Goal: Task Accomplishment & Management: Manage account settings

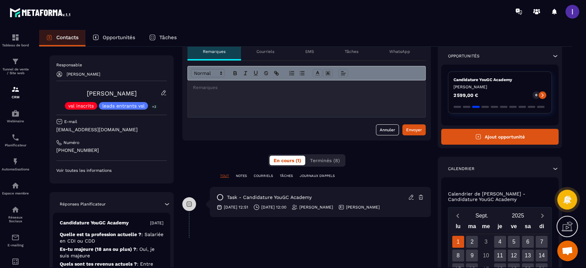
scroll to position [46, 0]
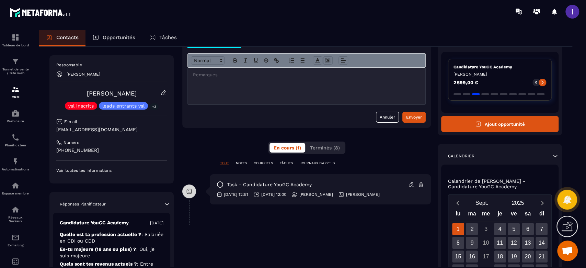
click at [333, 193] on p "[PERSON_NAME]" at bounding box center [316, 193] width 34 height 5
click at [410, 185] on icon at bounding box center [411, 184] width 6 height 6
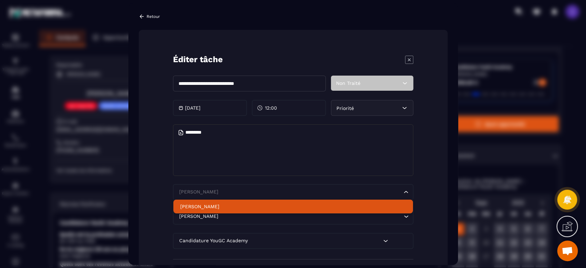
click at [228, 196] on div "[PERSON_NAME] Loading..." at bounding box center [293, 192] width 240 height 16
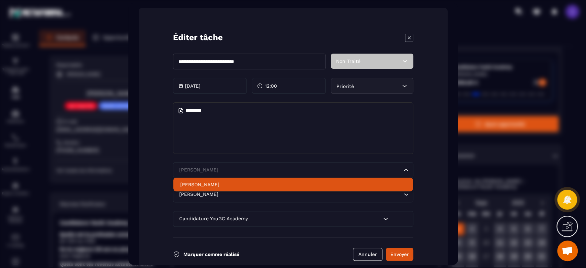
scroll to position [41, 0]
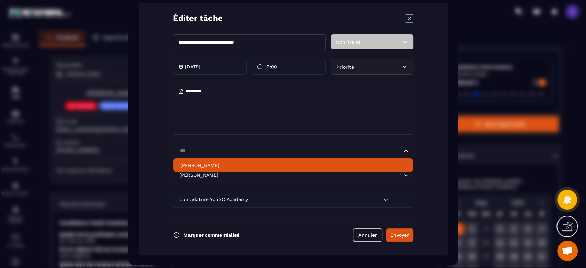
click at [211, 164] on p "[PERSON_NAME]" at bounding box center [293, 165] width 226 height 7
type input "***"
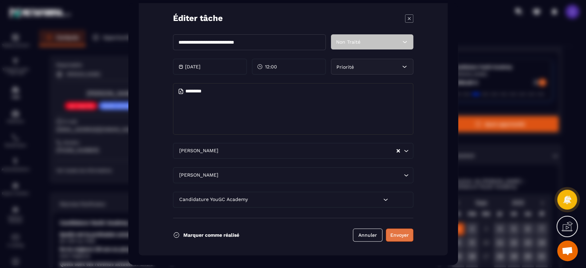
click at [393, 237] on button "Envoyer" at bounding box center [399, 234] width 27 height 13
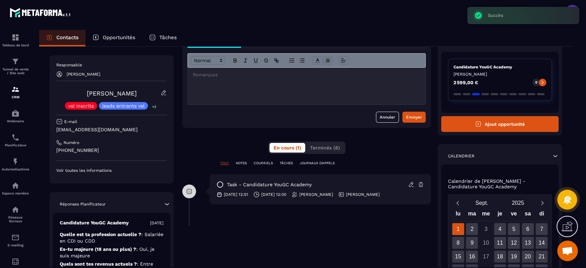
scroll to position [0, 0]
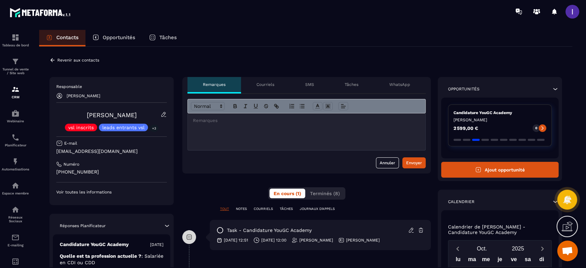
click at [52, 58] on icon at bounding box center [52, 60] width 4 height 4
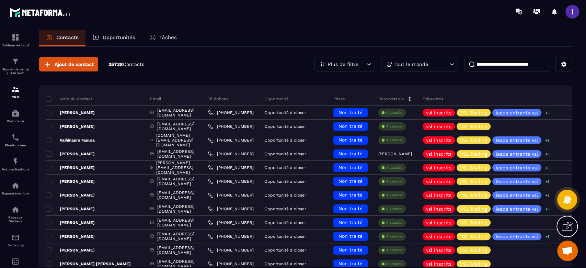
click at [524, 66] on input at bounding box center [507, 64] width 86 height 14
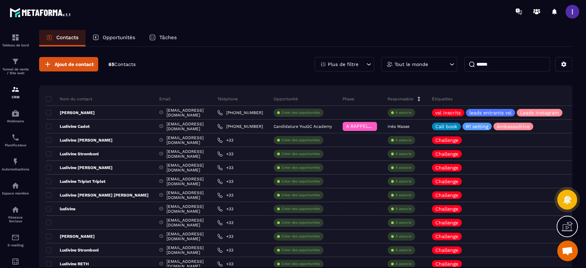
type input "******"
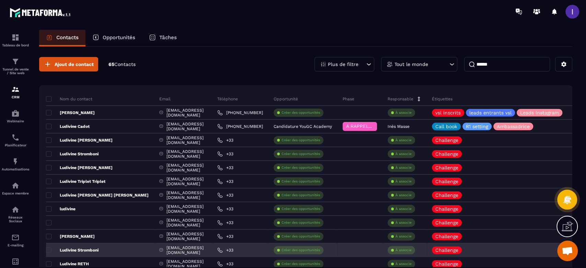
scroll to position [91, 0]
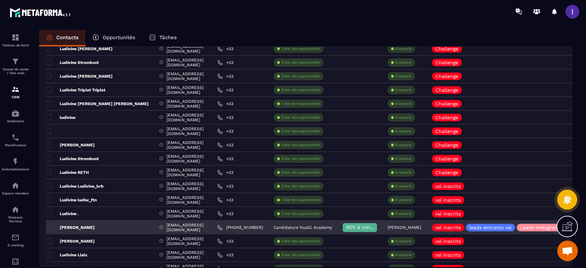
click at [421, 225] on p "[PERSON_NAME]" at bounding box center [404, 227] width 34 height 5
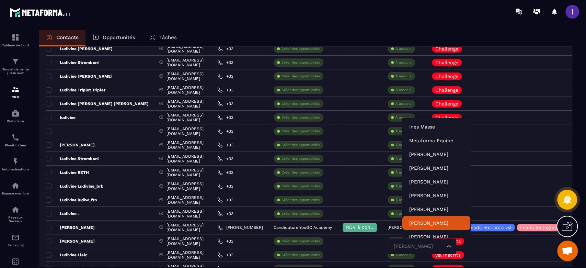
scroll to position [5, 0]
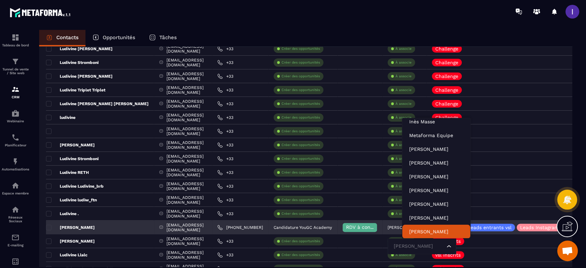
click at [439, 243] on input "Search for option" at bounding box center [418, 246] width 53 height 8
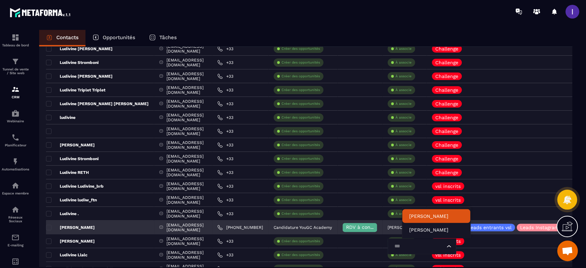
scroll to position [0, 0]
type input "*****"
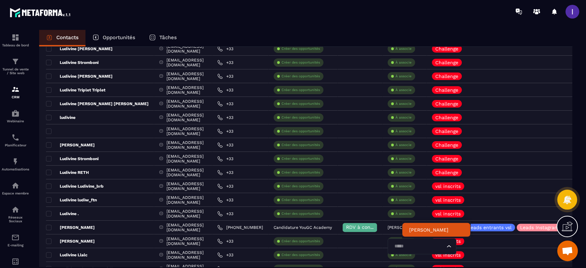
click at [431, 229] on p "[PERSON_NAME]" at bounding box center [436, 229] width 54 height 7
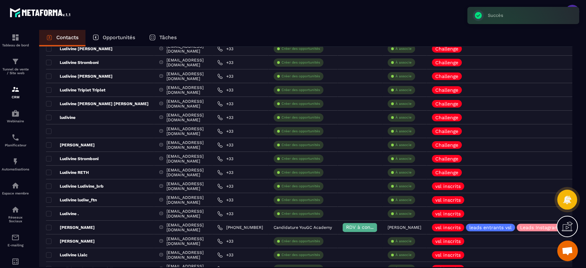
click at [391, 22] on div at bounding box center [333, 11] width 505 height 23
click at [119, 35] on p "Opportunités" at bounding box center [119, 37] width 33 height 6
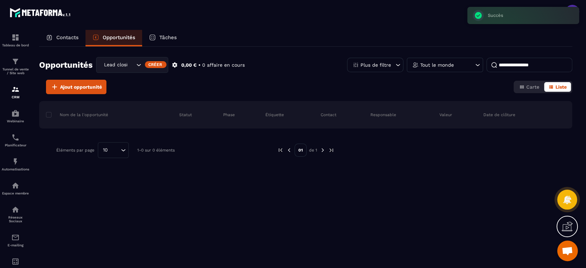
click at [120, 64] on div "Lead closing" at bounding box center [119, 65] width 34 height 8
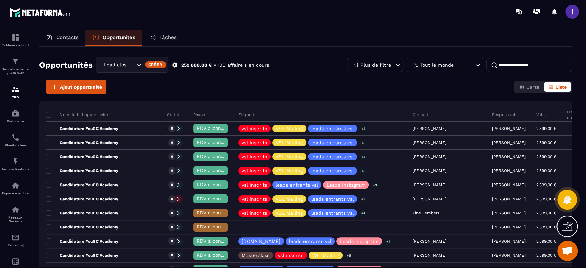
click at [517, 64] on input at bounding box center [529, 65] width 86 height 14
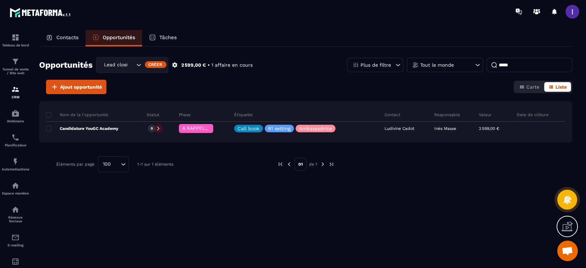
type input "*****"
click at [67, 39] on p "Contacts" at bounding box center [67, 37] width 22 height 6
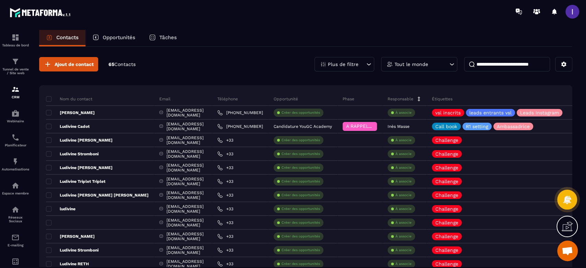
click at [532, 64] on input at bounding box center [507, 64] width 86 height 14
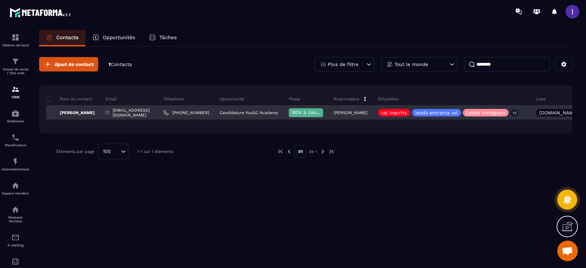
type input "********"
click at [85, 114] on p "[PERSON_NAME]" at bounding box center [70, 112] width 49 height 5
